Goal: Information Seeking & Learning: Understand process/instructions

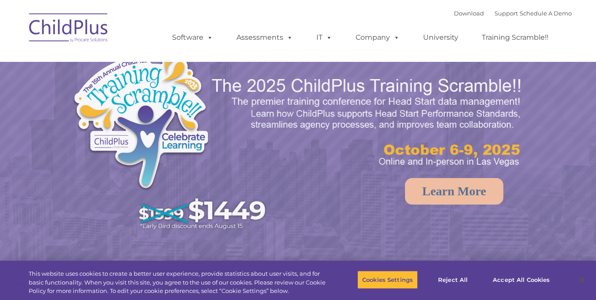
select select "MEDIUM"
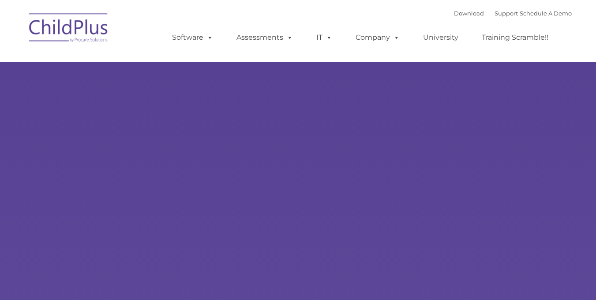
type input ""
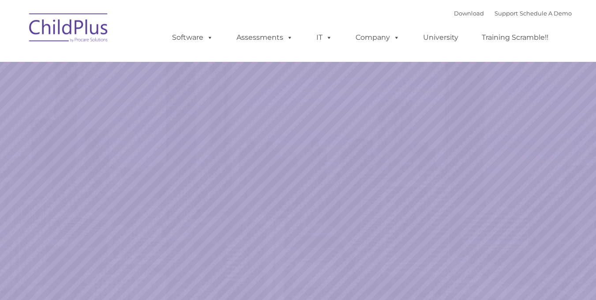
select select "MEDIUM"
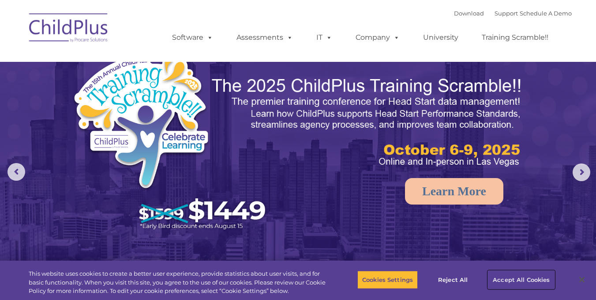
click at [510, 277] on button "Accept All Cookies" at bounding box center [521, 279] width 67 height 19
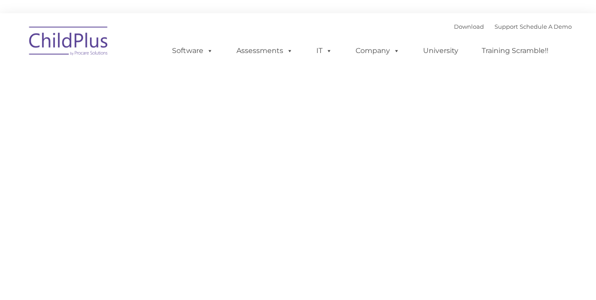
type input ""
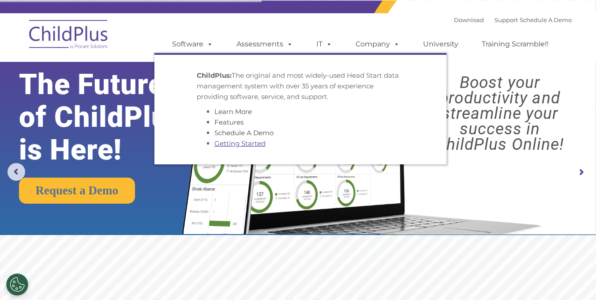
click at [238, 147] on link "Getting Started" at bounding box center [239, 143] width 51 height 8
click at [253, 145] on link "Getting Started" at bounding box center [239, 143] width 51 height 8
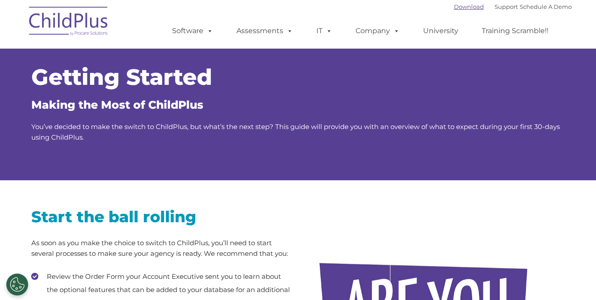
click at [464, 4] on link "Download" at bounding box center [469, 6] width 30 height 7
